Goal: Task Accomplishment & Management: Manage account settings

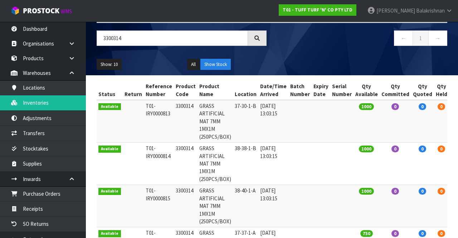
scroll to position [44, 0]
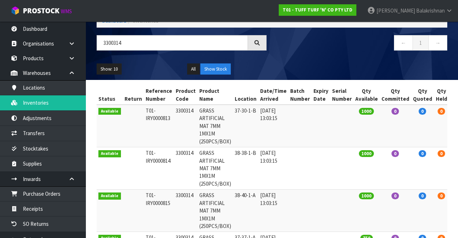
type input "3300314"
click at [357, 6] on link "T01 - TUFF TURF 'N' CO PTY LTD" at bounding box center [318, 9] width 78 height 11
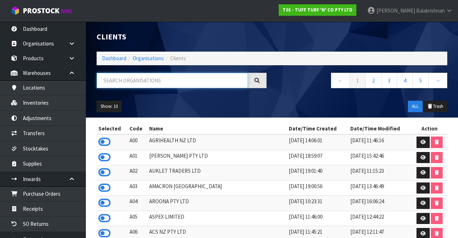
click at [158, 81] on input "text" at bounding box center [172, 80] width 151 height 15
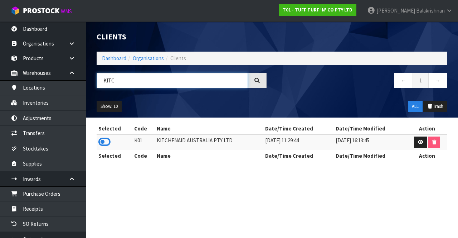
type input "KITC"
click at [109, 144] on icon at bounding box center [104, 141] width 12 height 11
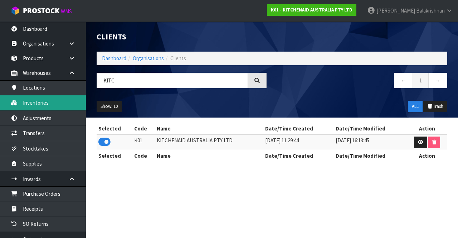
click at [50, 105] on link "Inventories" at bounding box center [43, 102] width 86 height 15
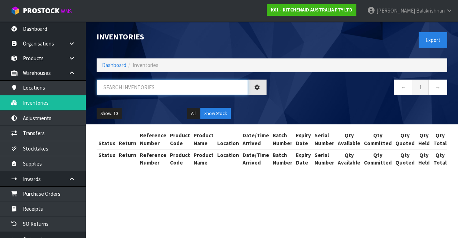
click at [162, 89] on input "text" at bounding box center [172, 86] width 151 height 15
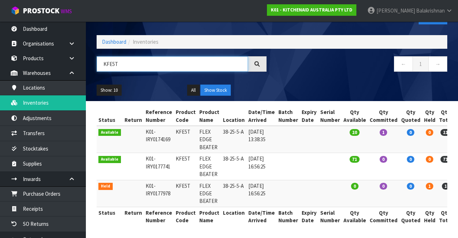
scroll to position [0, 11]
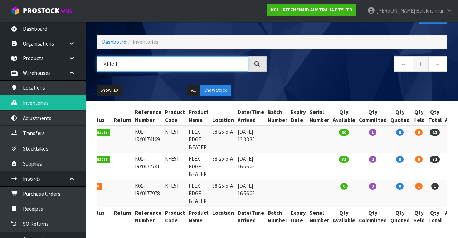
type input "KFE5T"
click at [447, 136] on link at bounding box center [453, 133] width 13 height 11
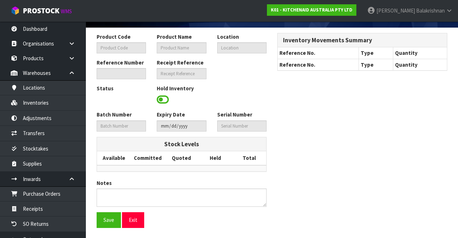
type input "KFE5T"
type input "FLEX EDGE BEATER"
type input "38-25-5-A"
type input "K01-IRY0174169"
type input "K01-REC0002087"
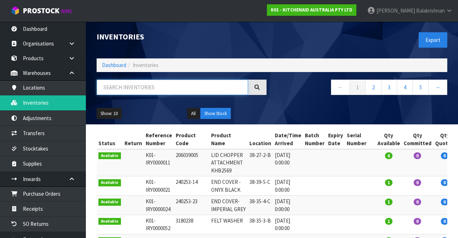
click at [191, 85] on input "text" at bounding box center [172, 86] width 151 height 15
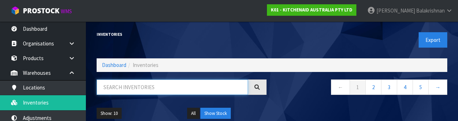
click at [189, 85] on input "text" at bounding box center [172, 86] width 151 height 15
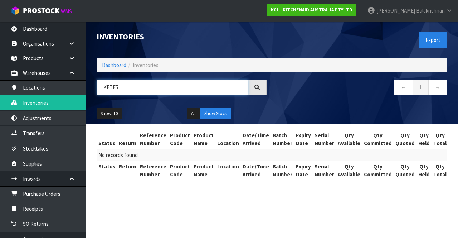
click at [156, 85] on input "KFTE5" at bounding box center [172, 86] width 151 height 15
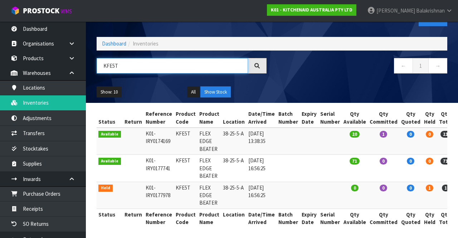
scroll to position [0, 11]
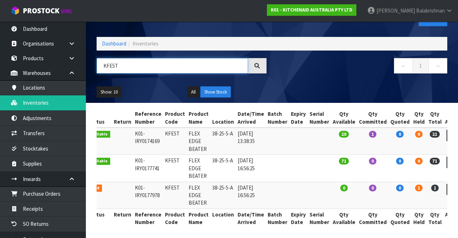
type input "KFE5T"
copy td "KFE5T"
click at [451, 160] on icon at bounding box center [453, 162] width 5 height 5
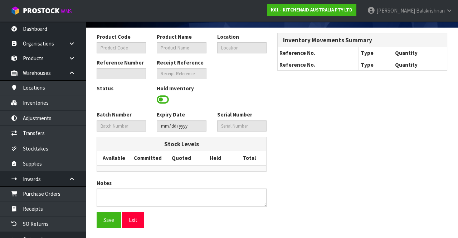
type input "KFE5T"
type input "FLEX EDGE BEATER"
type input "38-25-5-A"
type input "K01-IRY0177741"
type input "K01-REC0002123"
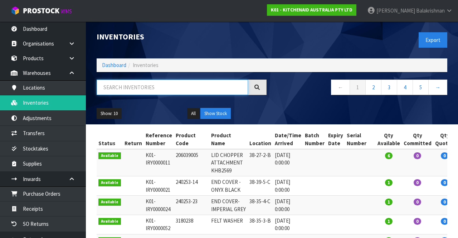
click at [123, 94] on input "text" at bounding box center [172, 86] width 151 height 15
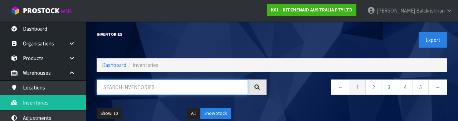
paste input "KFE5T"
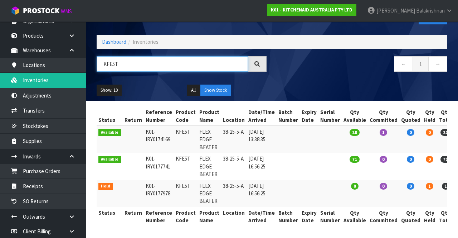
scroll to position [27, 0]
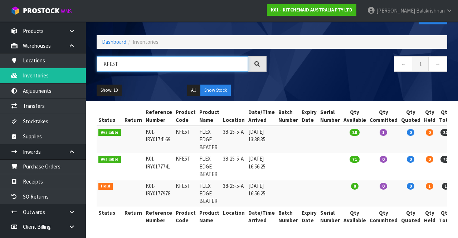
type input "KFE5T"
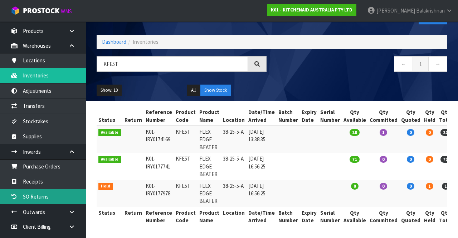
click at [57, 196] on link "SO Returns" at bounding box center [43, 196] width 86 height 15
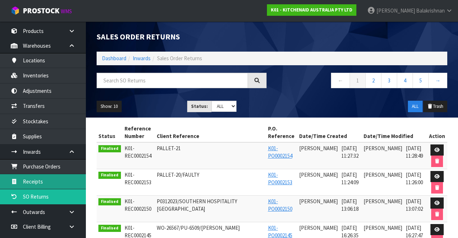
click at [52, 174] on link "Receipts" at bounding box center [43, 181] width 86 height 15
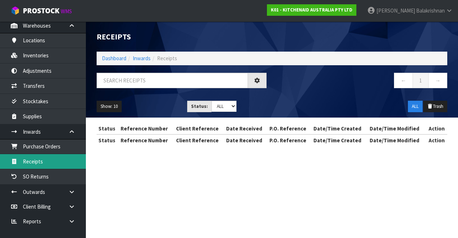
scroll to position [51, 0]
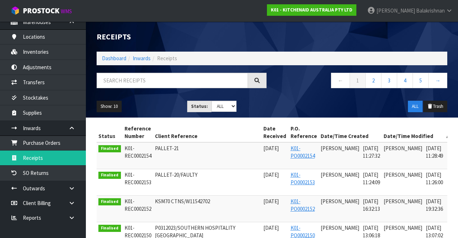
click at [71, 125] on icon at bounding box center [71, 127] width 7 height 5
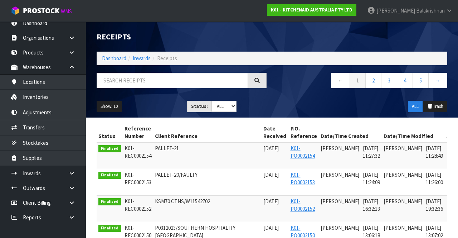
click at [68, 170] on icon at bounding box center [71, 172] width 7 height 5
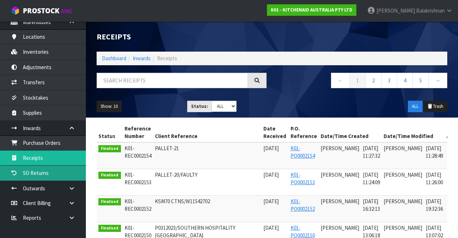
click at [48, 169] on link "SO Returns" at bounding box center [43, 172] width 86 height 15
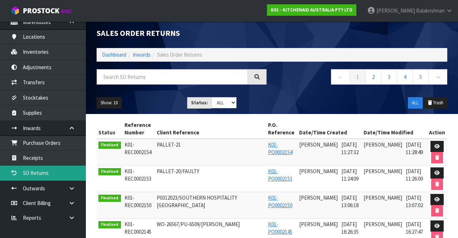
scroll to position [2, 0]
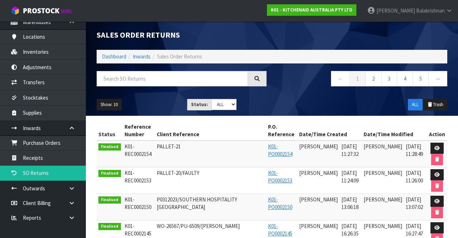
click at [71, 121] on link at bounding box center [74, 128] width 23 height 15
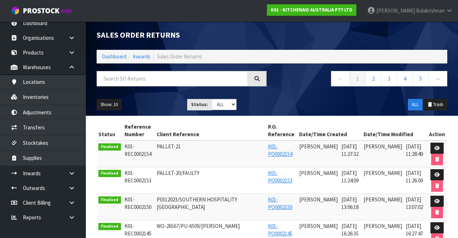
scroll to position [6, 0]
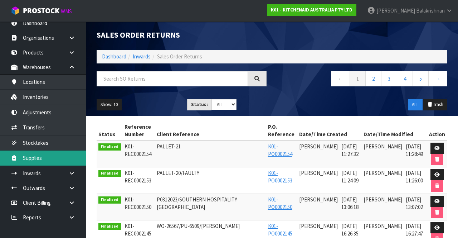
click at [51, 155] on link "Supplies" at bounding box center [43, 157] width 86 height 15
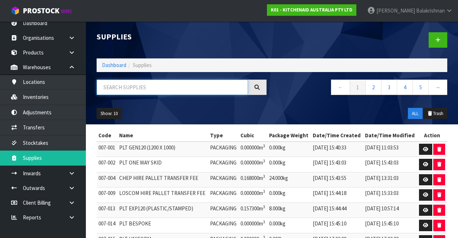
click at [139, 89] on input "text" at bounding box center [172, 86] width 151 height 15
paste input "KFE5T"
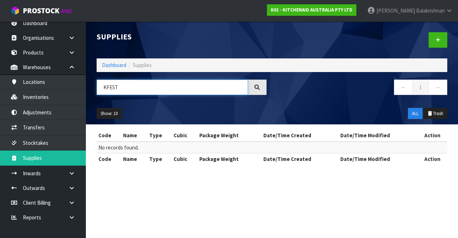
type input "KFE5T"
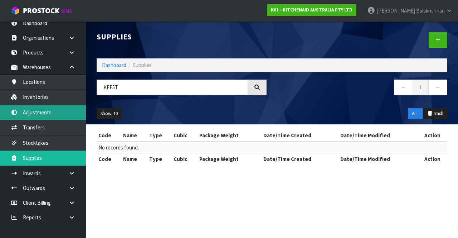
click at [48, 114] on link "Adjustments" at bounding box center [43, 112] width 86 height 15
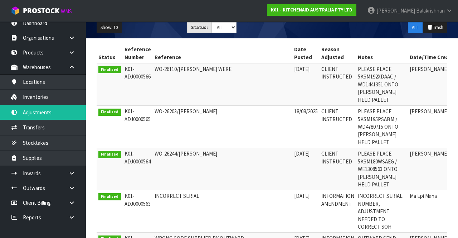
scroll to position [85, 0]
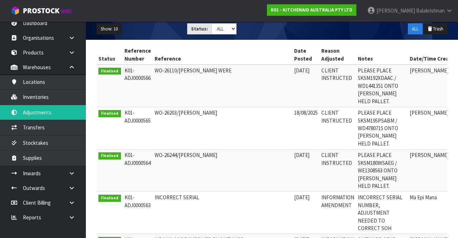
click at [35, 210] on link "Reports" at bounding box center [43, 217] width 86 height 15
click at [71, 173] on icon at bounding box center [71, 172] width 7 height 5
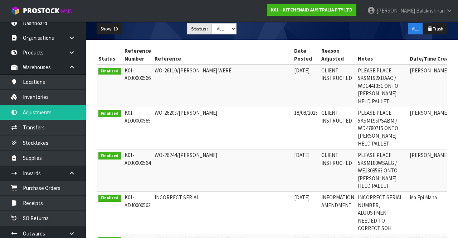
scroll to position [51, 0]
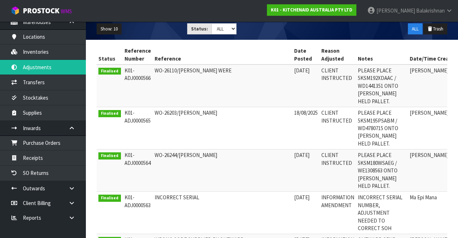
click at [69, 187] on icon at bounding box center [71, 187] width 7 height 5
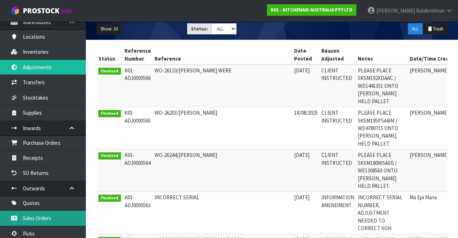
click at [52, 214] on link "Sales Orders" at bounding box center [43, 218] width 86 height 15
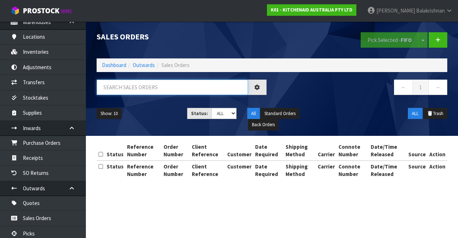
click at [172, 90] on input "text" at bounding box center [172, 86] width 151 height 15
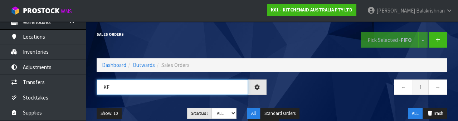
click at [132, 85] on input "KF" at bounding box center [172, 86] width 151 height 15
type input "K"
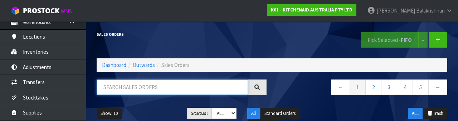
paste input "KFE5T"
type input "KFE5T"
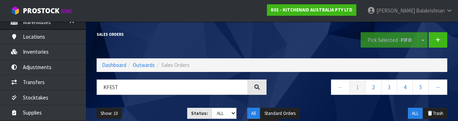
click at [238, 30] on div "Sales Orders" at bounding box center [181, 34] width 181 height 26
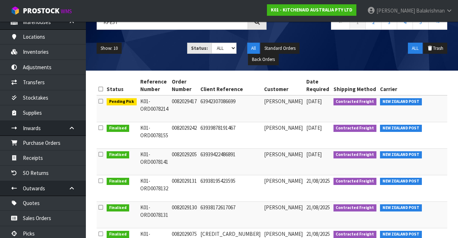
scroll to position [0, 96]
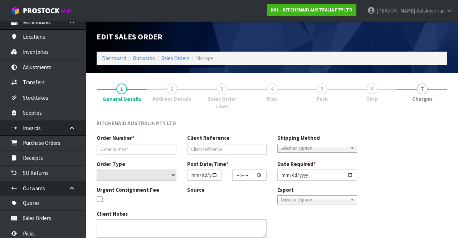
type input "0082029417"
type input "63942307086699"
select select "number:0"
type input "[DATE]"
type input "15:35:47.000"
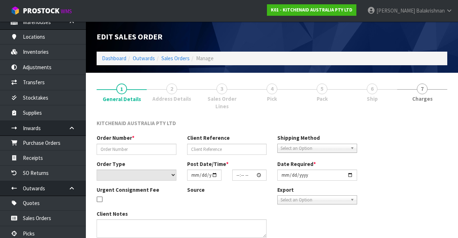
type input "[DATE]"
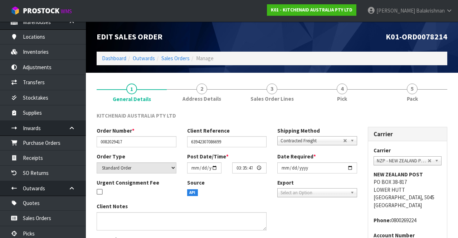
click at [350, 100] on link "4 Pick" at bounding box center [342, 92] width 70 height 28
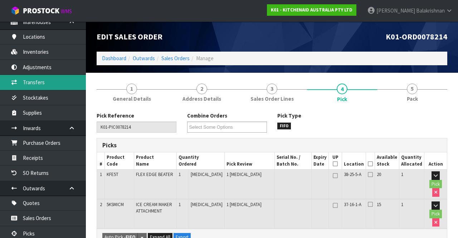
click at [27, 80] on link "Transfers" at bounding box center [43, 82] width 86 height 15
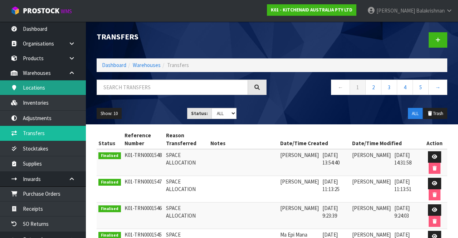
click at [27, 95] on link "Locations" at bounding box center [43, 87] width 86 height 15
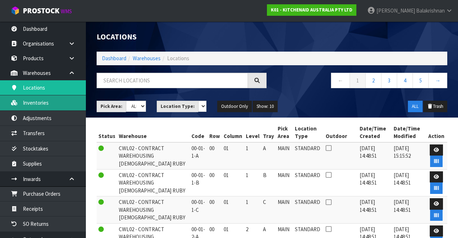
click at [35, 104] on link "Inventories" at bounding box center [43, 102] width 86 height 15
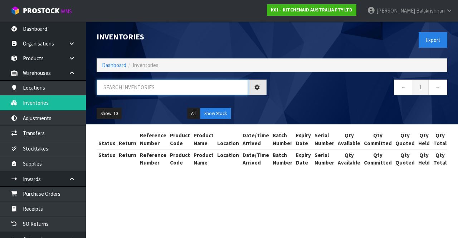
click at [118, 88] on input "text" at bounding box center [172, 86] width 151 height 15
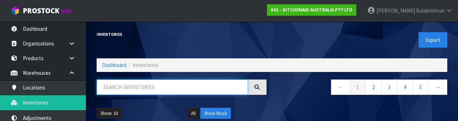
paste input "KFE5T"
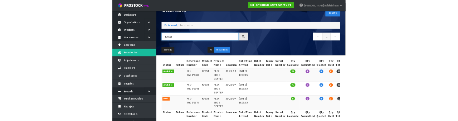
scroll to position [23, 0]
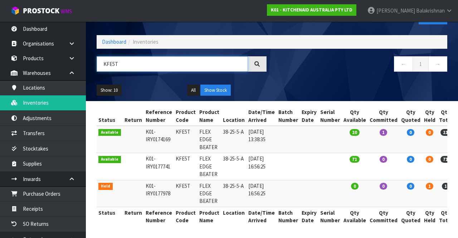
click at [123, 65] on input "KFE5T" at bounding box center [172, 63] width 151 height 15
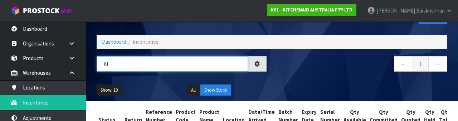
type input "K"
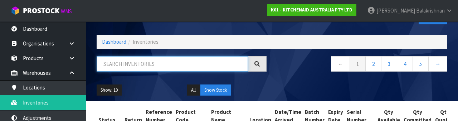
click at [122, 65] on input "text" at bounding box center [172, 63] width 151 height 15
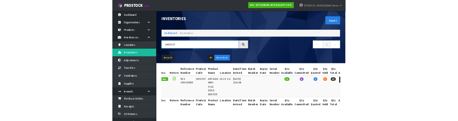
scroll to position [0, 0]
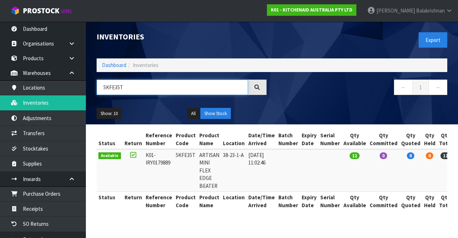
click at [144, 85] on input "5KFE35T" at bounding box center [172, 86] width 151 height 15
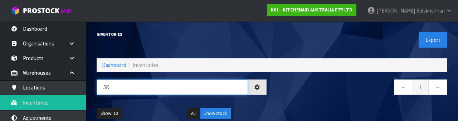
type input "5"
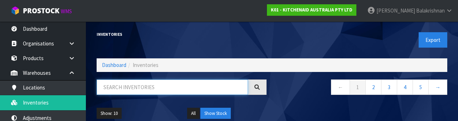
click at [122, 90] on input "text" at bounding box center [172, 86] width 151 height 15
click at [110, 85] on input "text" at bounding box center [172, 86] width 151 height 15
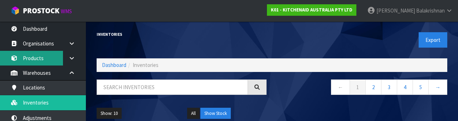
click at [32, 53] on link "Products" at bounding box center [43, 58] width 86 height 15
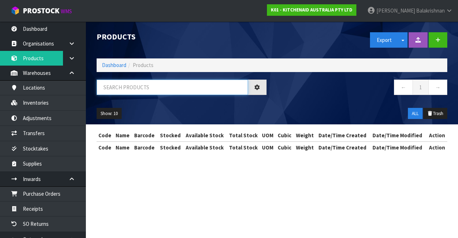
click at [120, 85] on input "text" at bounding box center [172, 86] width 151 height 15
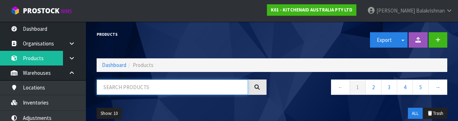
paste input "KFE5T"
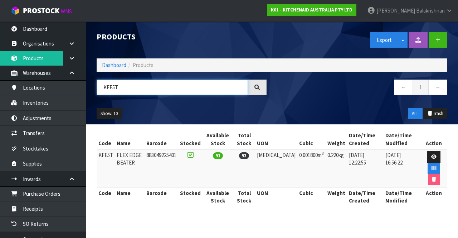
click at [97, 82] on input "KFE5T" at bounding box center [172, 86] width 151 height 15
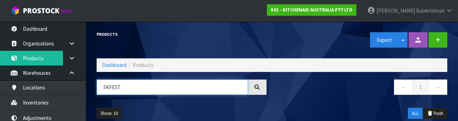
click at [118, 89] on input "5KFE5T" at bounding box center [172, 86] width 151 height 15
click at [114, 85] on input "5KFE5T" at bounding box center [172, 86] width 151 height 15
type input "5KFE35T"
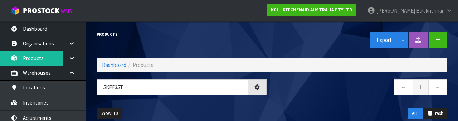
click at [285, 89] on nav "← 1 →" at bounding box center [363, 88] width 170 height 18
